Goal: Task Accomplishment & Management: Manage account settings

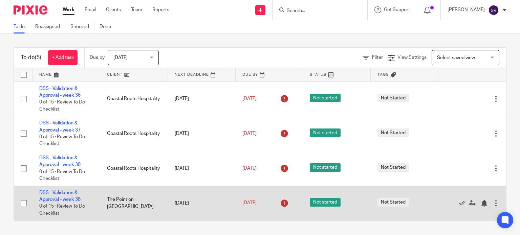
click at [22, 205] on input "checkbox" at bounding box center [23, 203] width 13 height 13
checkbox input "true"
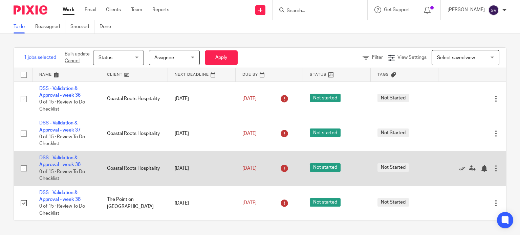
click at [24, 169] on input "checkbox" at bounding box center [23, 168] width 13 height 13
checkbox input "true"
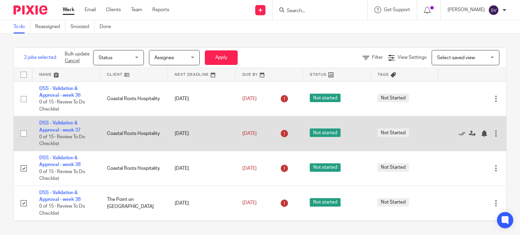
click at [23, 133] on input "checkbox" at bounding box center [23, 133] width 13 height 13
checkbox input "true"
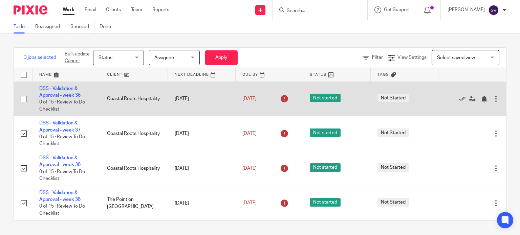
click at [23, 99] on input "checkbox" at bounding box center [23, 99] width 13 height 13
checkbox input "true"
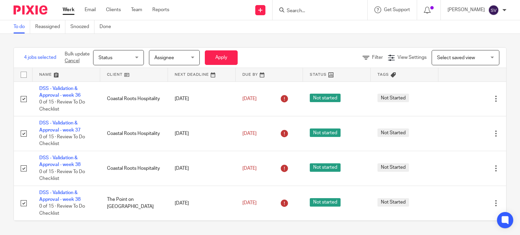
click at [105, 60] on span "Status" at bounding box center [117, 57] width 36 height 14
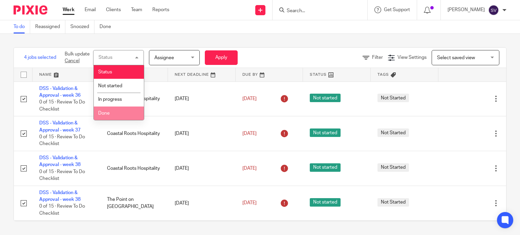
click at [116, 109] on li "Done" at bounding box center [119, 114] width 50 height 14
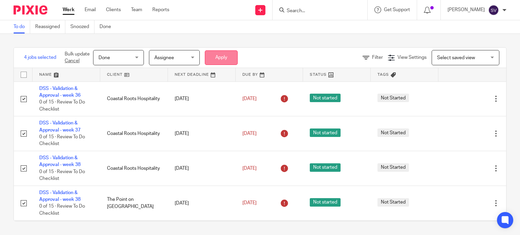
click at [213, 52] on button "Apply" at bounding box center [221, 57] width 33 height 15
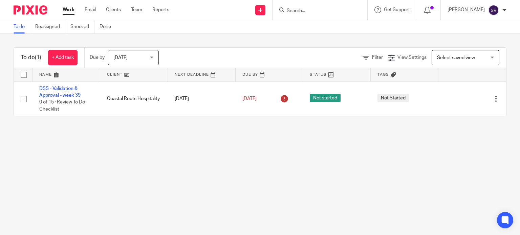
click at [301, 185] on main "To do Reassigned Snoozed Done To do (1) + Add task Due by Today Today Today Tom…" at bounding box center [260, 117] width 520 height 235
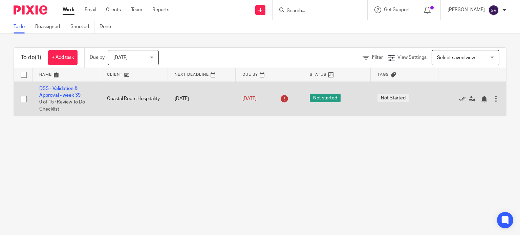
click at [26, 100] on input "checkbox" at bounding box center [23, 99] width 13 height 13
checkbox input "true"
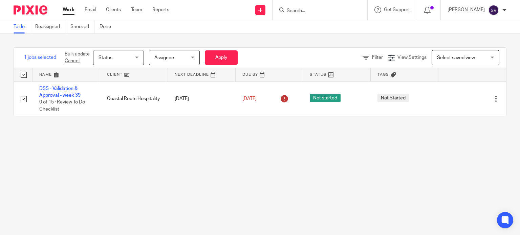
click at [126, 58] on span "Status" at bounding box center [117, 57] width 36 height 14
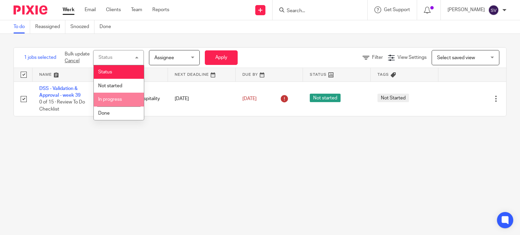
click at [114, 103] on li "In progress" at bounding box center [119, 100] width 50 height 14
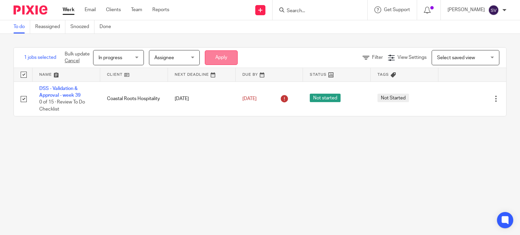
click at [237, 58] on button "Apply" at bounding box center [221, 57] width 33 height 15
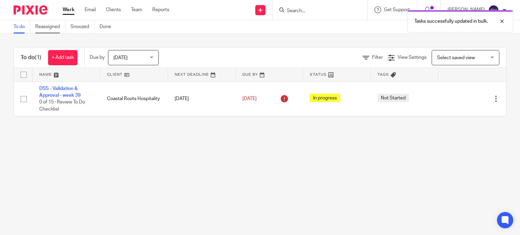
click at [43, 27] on link "Reassigned" at bounding box center [50, 26] width 30 height 13
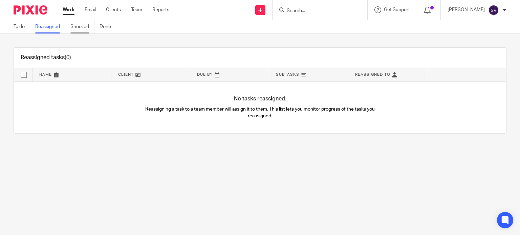
click at [87, 23] on link "Snoozed" at bounding box center [82, 26] width 24 height 13
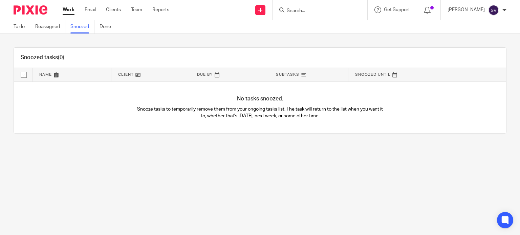
click at [100, 26] on ul "To do Reassigned Snoozed Done" at bounding box center [68, 26] width 108 height 13
click at [107, 27] on link "Done" at bounding box center [108, 26] width 17 height 13
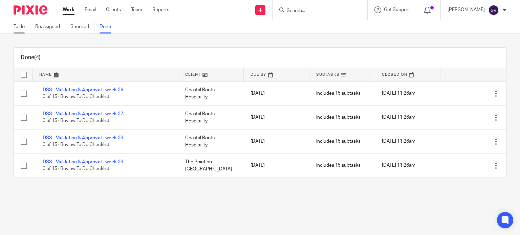
click at [23, 24] on link "To do" at bounding box center [22, 26] width 17 height 13
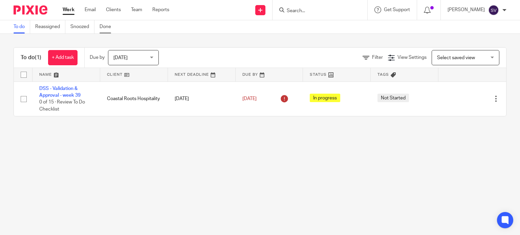
click at [101, 26] on link "Done" at bounding box center [108, 26] width 17 height 13
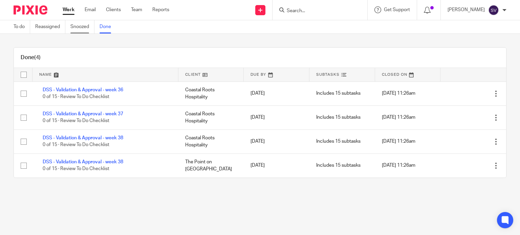
click at [81, 29] on link "Snoozed" at bounding box center [82, 26] width 24 height 13
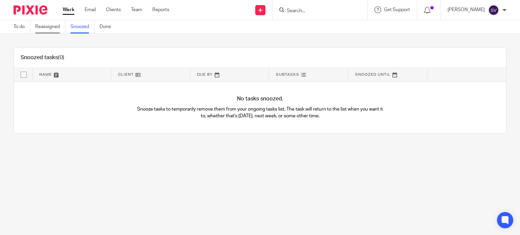
click at [47, 22] on link "Reassigned" at bounding box center [50, 26] width 30 height 13
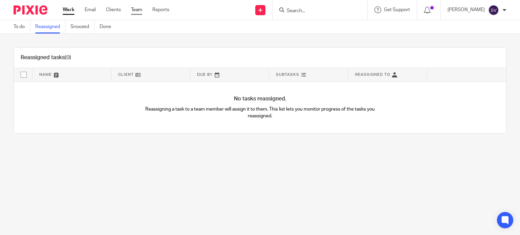
click at [139, 9] on link "Team" at bounding box center [136, 9] width 11 height 7
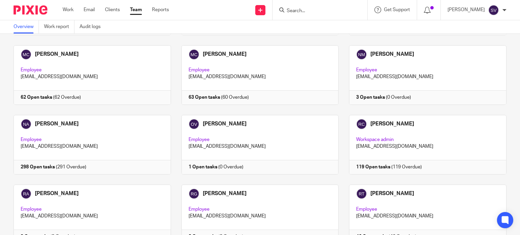
scroll to position [418, 0]
